Goal: Find specific page/section: Find specific page/section

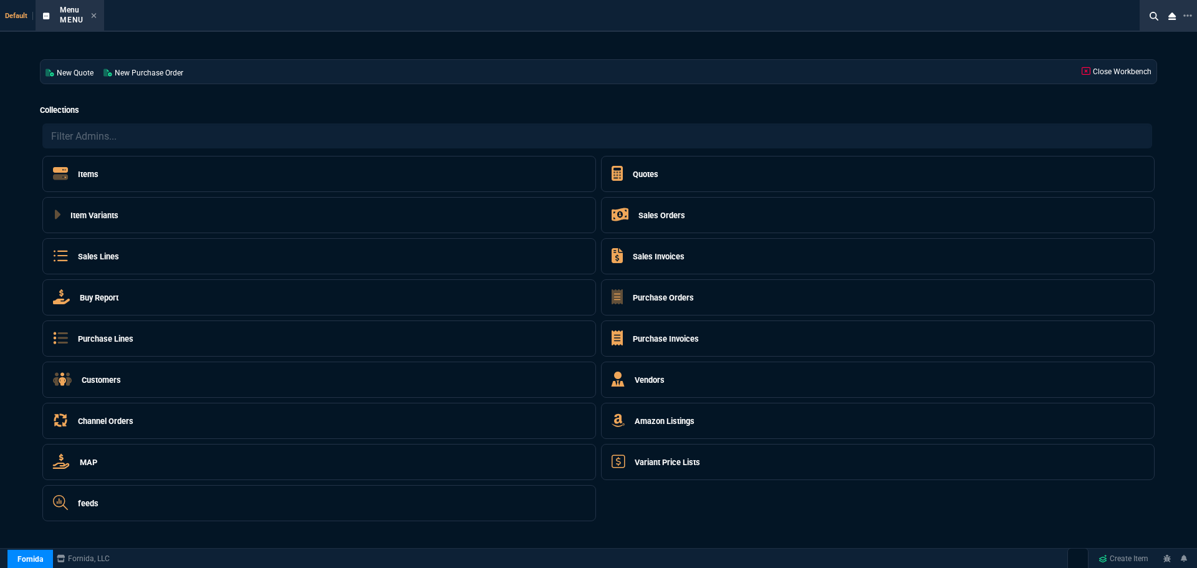
select select "4: SHAD"
click at [100, 379] on h5 "Customers" at bounding box center [101, 380] width 39 height 12
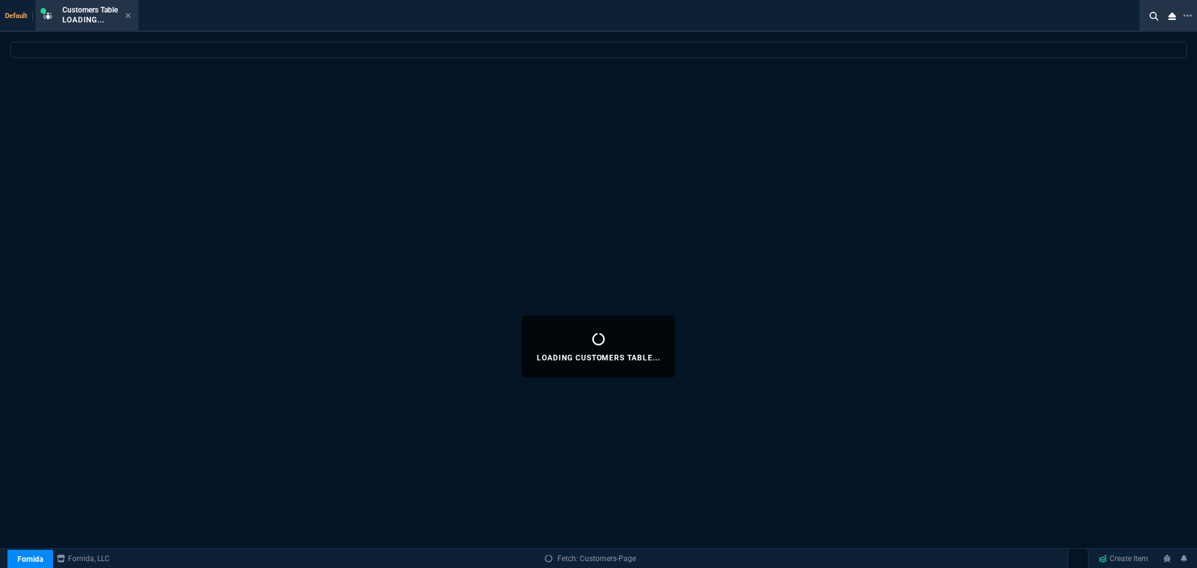
select select
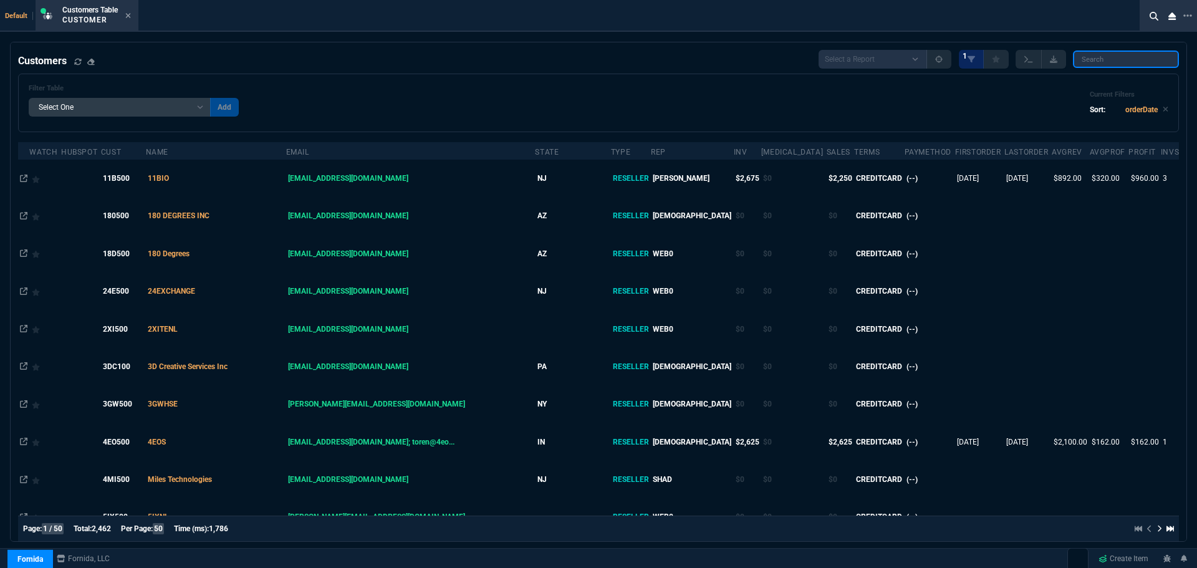
paste input "LAW500"
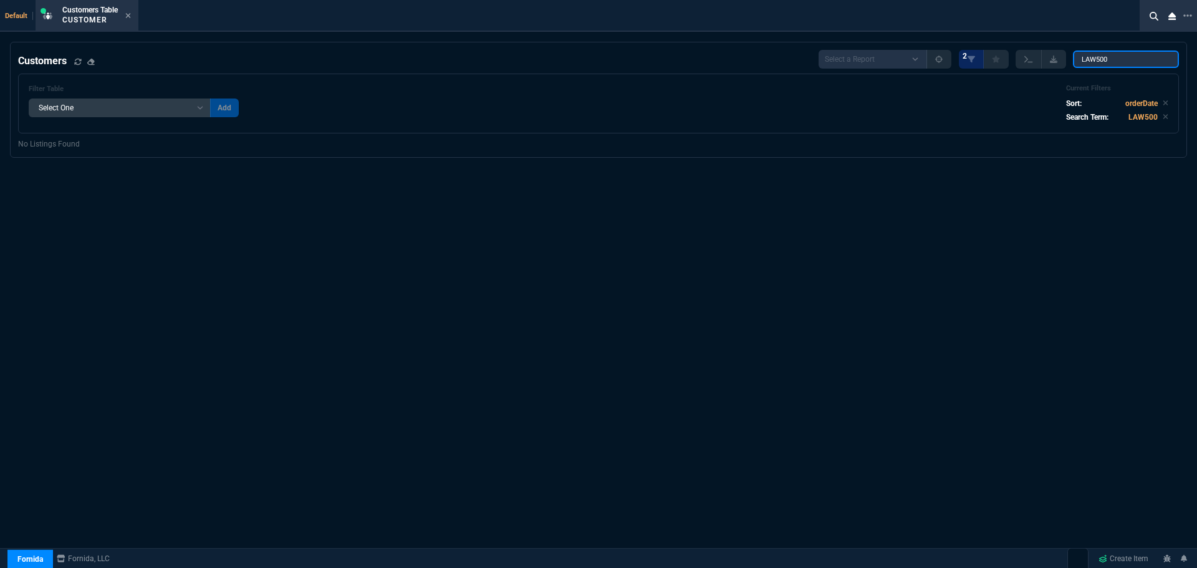
click at [1084, 59] on input "LAW500" at bounding box center [1126, 58] width 106 height 17
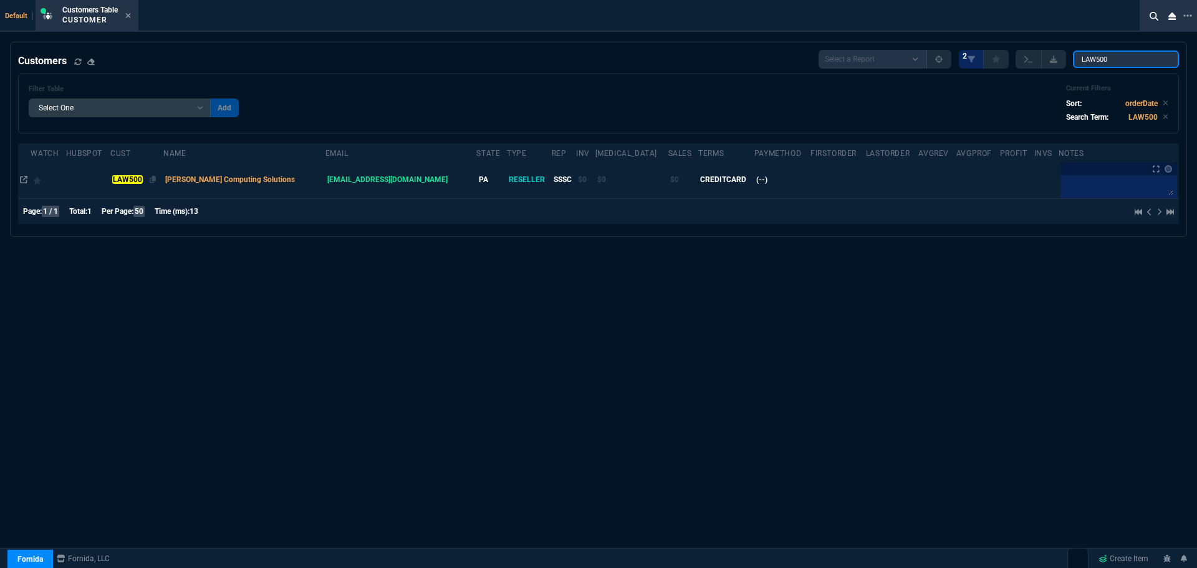
type input "LAW500"
click at [133, 179] on mark "LAW500" at bounding box center [127, 179] width 30 height 9
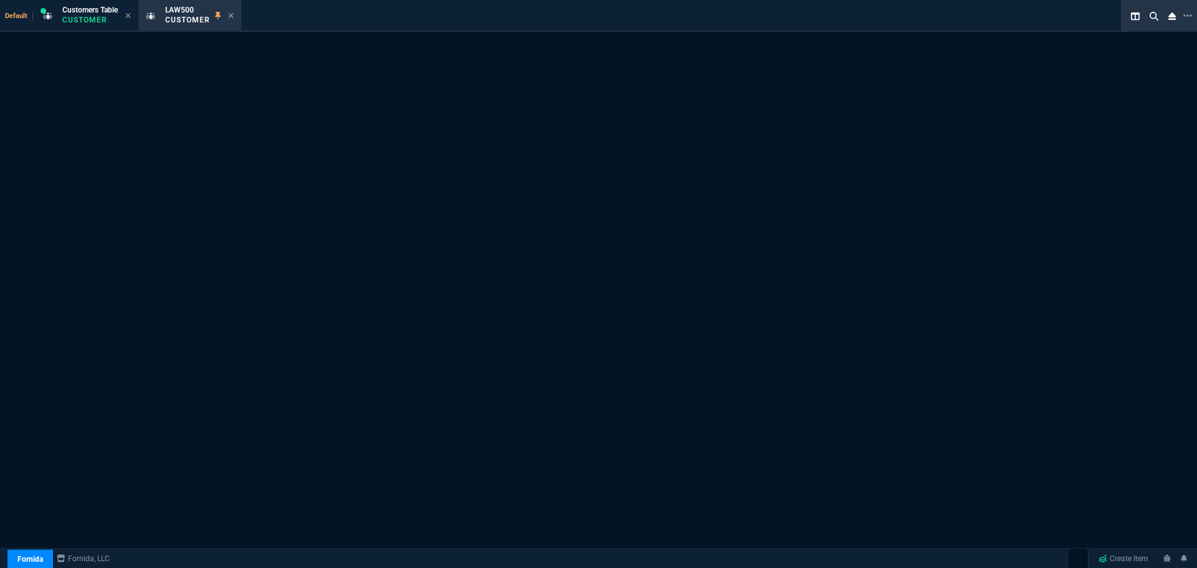
select select "1: quotes"
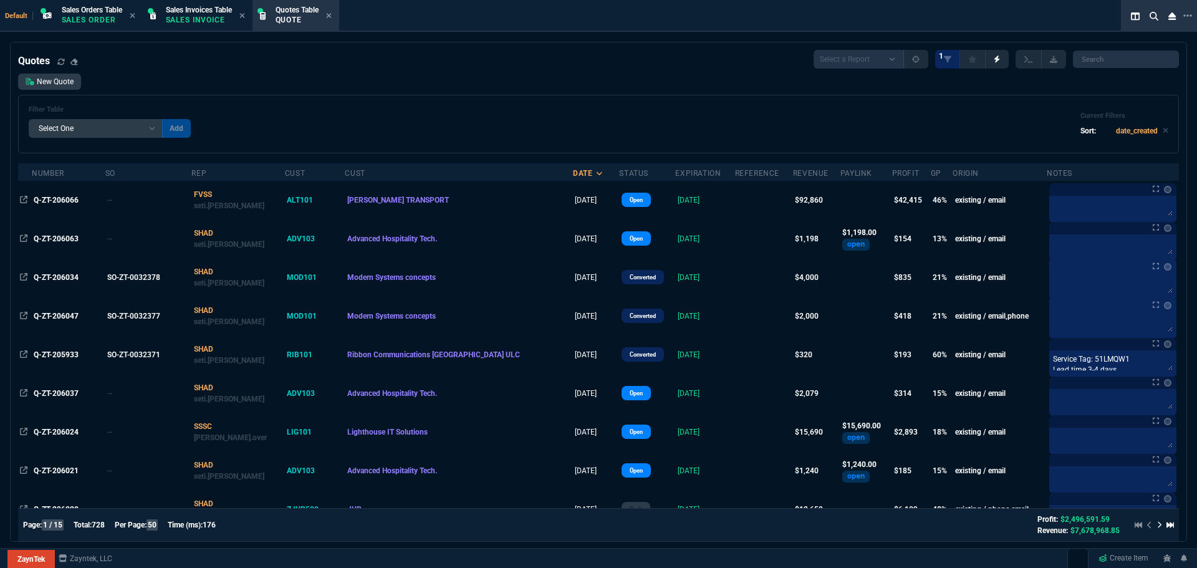
select select "4: SHAD"
select select
click at [315, 16] on p "Quote" at bounding box center [296, 20] width 43 height 10
